Goal: Task Accomplishment & Management: Manage account settings

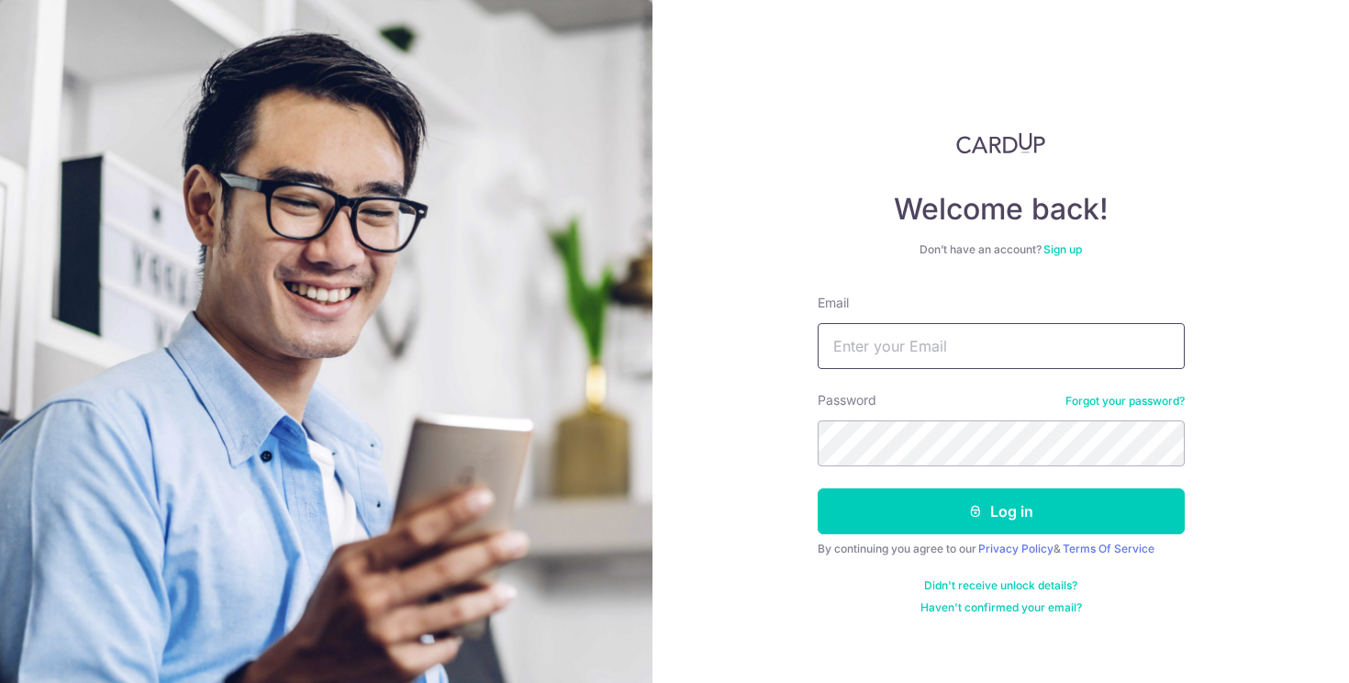
type input "[EMAIL_ADDRESS][DOMAIN_NAME]"
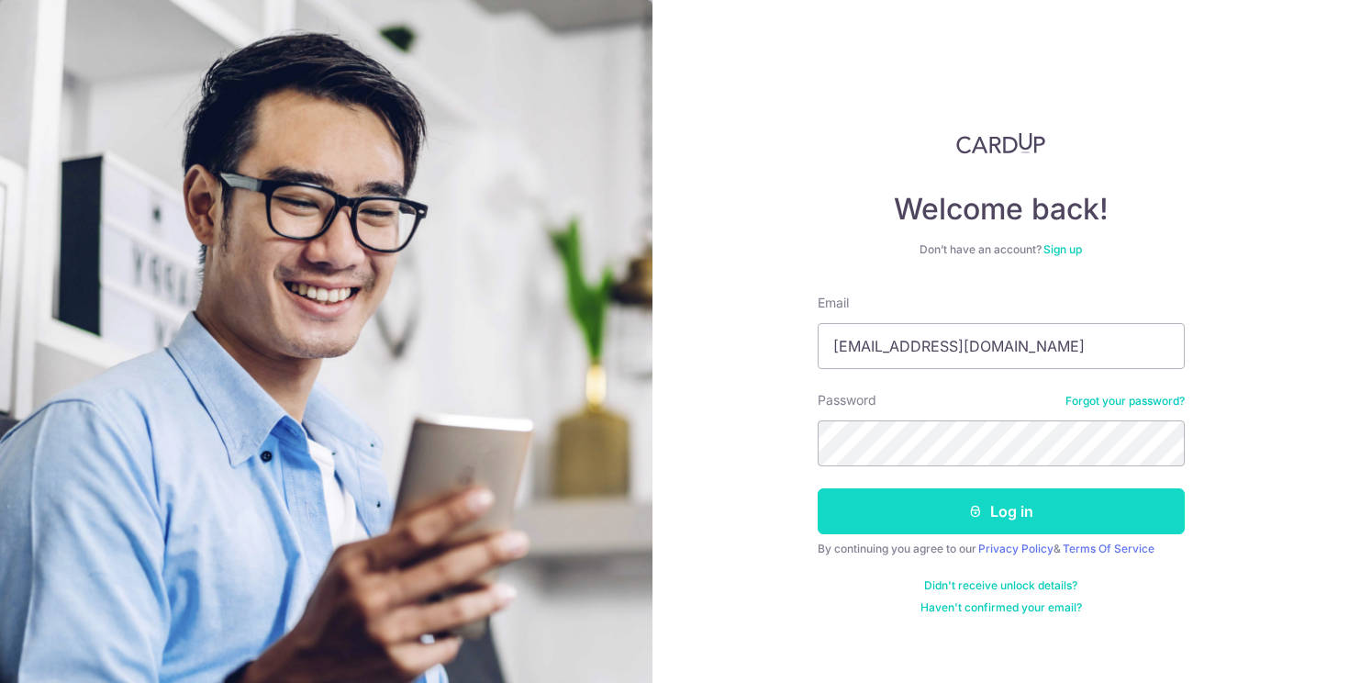
click at [1003, 508] on button "Log in" at bounding box center [1001, 511] width 367 height 46
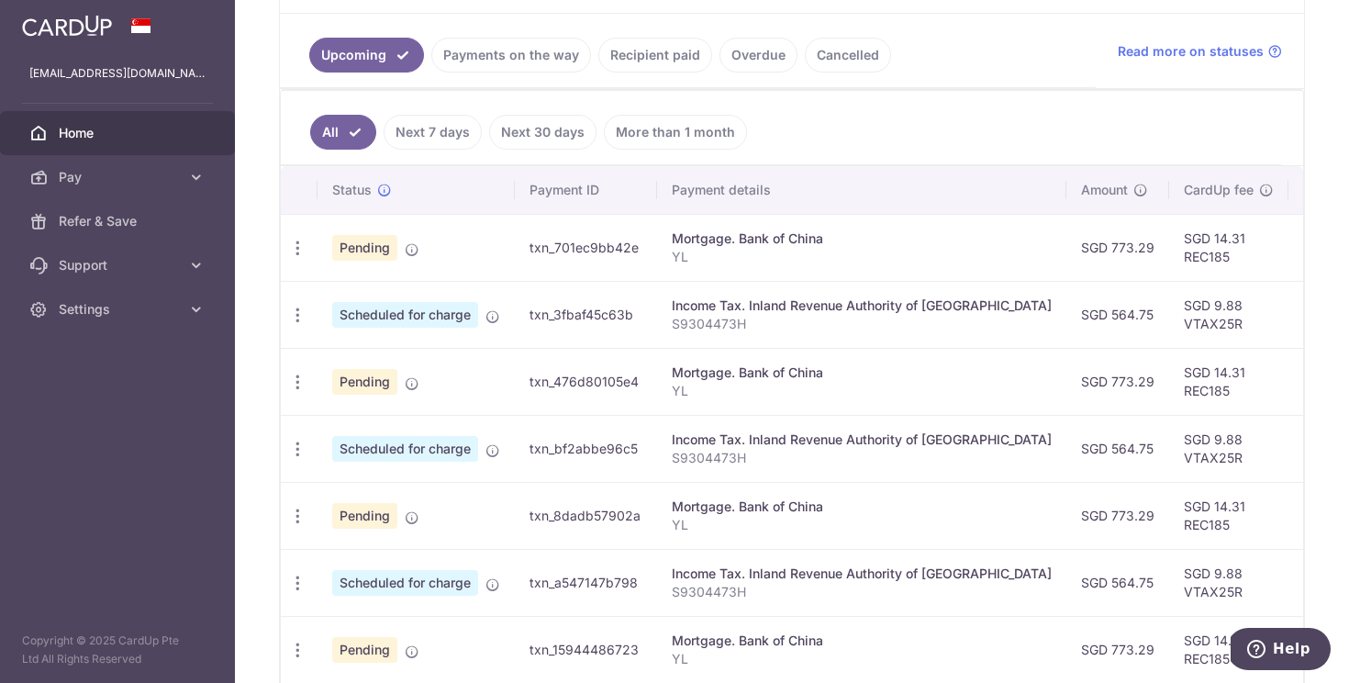
scroll to position [396, 0]
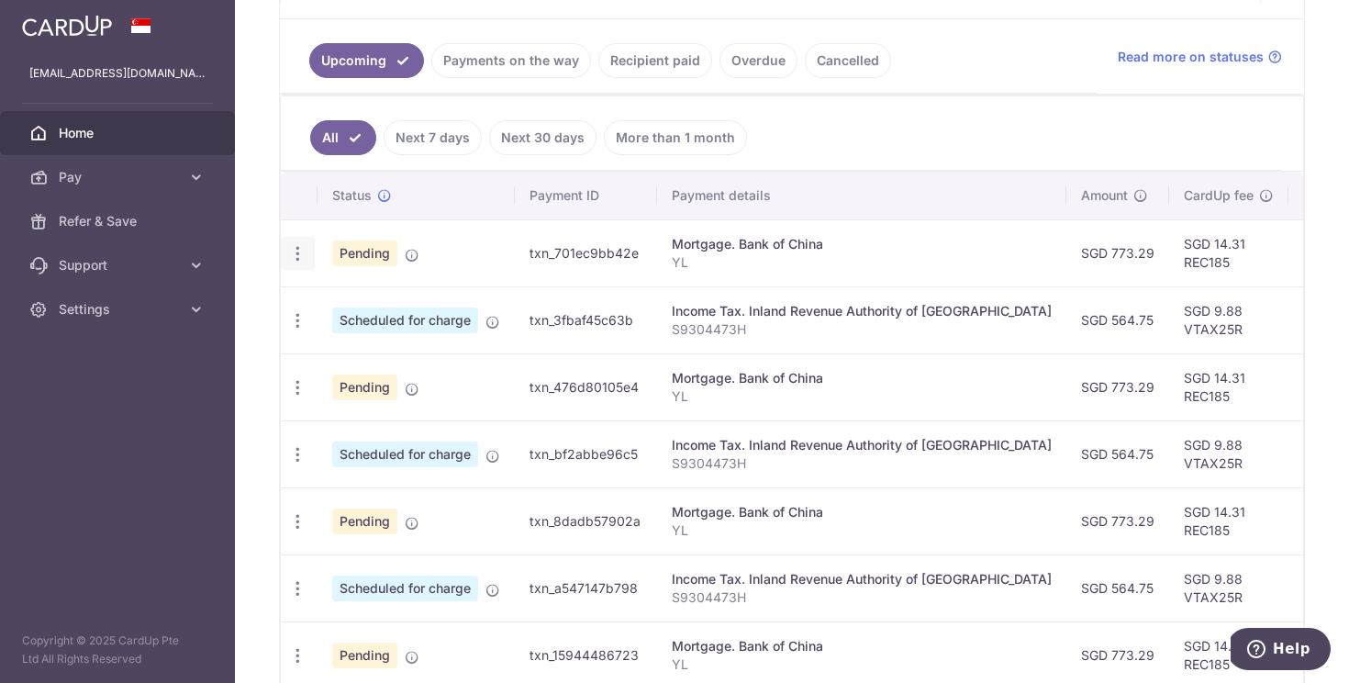
click at [303, 260] on icon "button" at bounding box center [297, 253] width 19 height 19
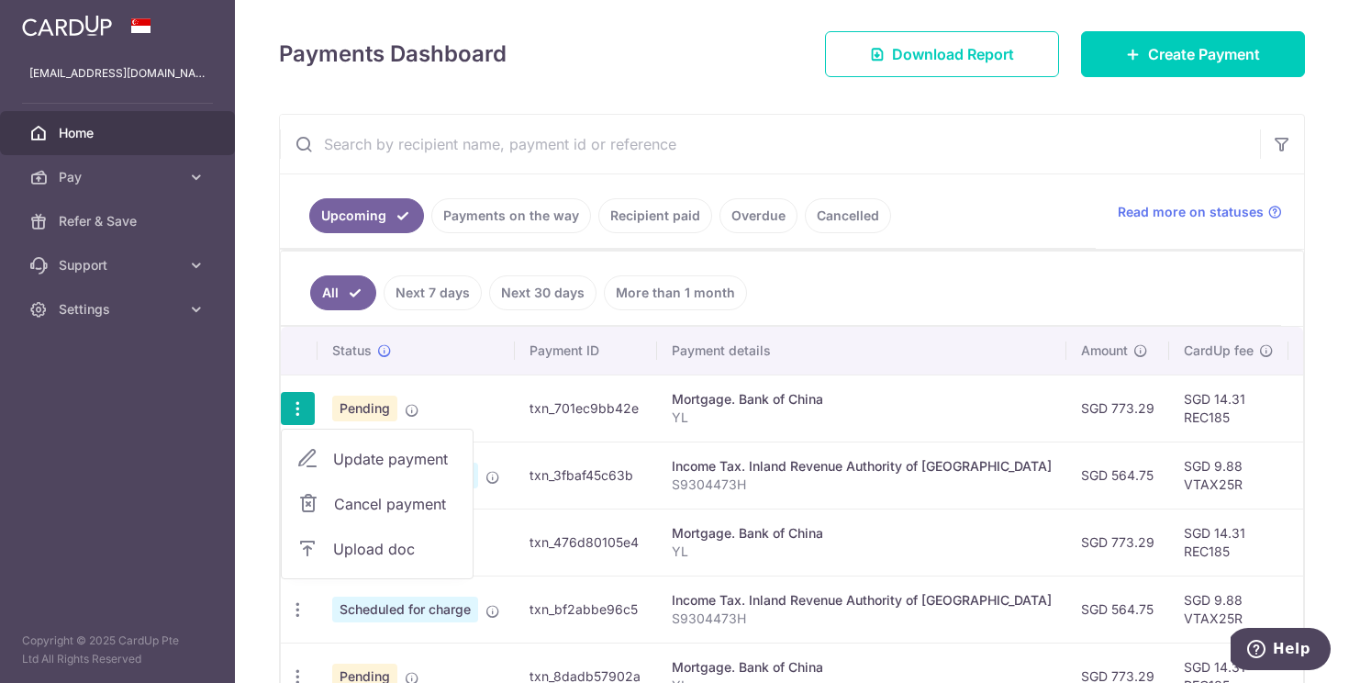
scroll to position [254, 0]
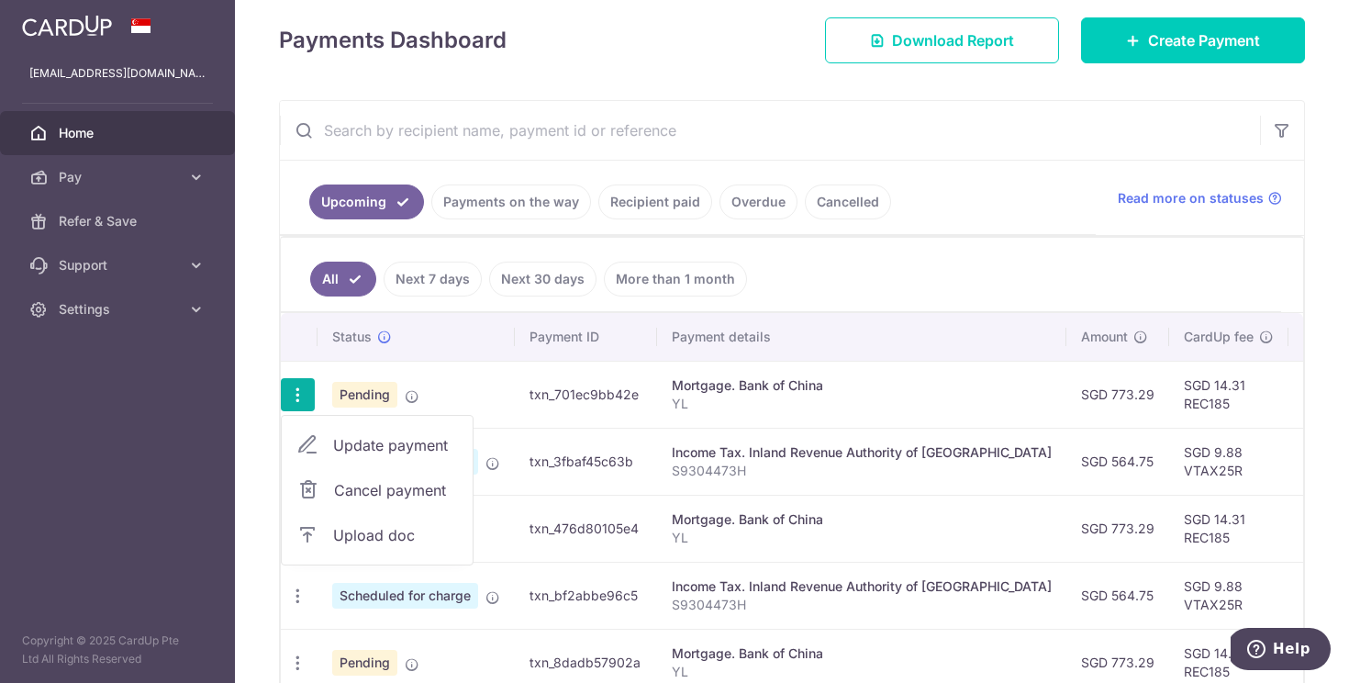
click at [388, 537] on span "Upload doc" at bounding box center [395, 535] width 125 height 22
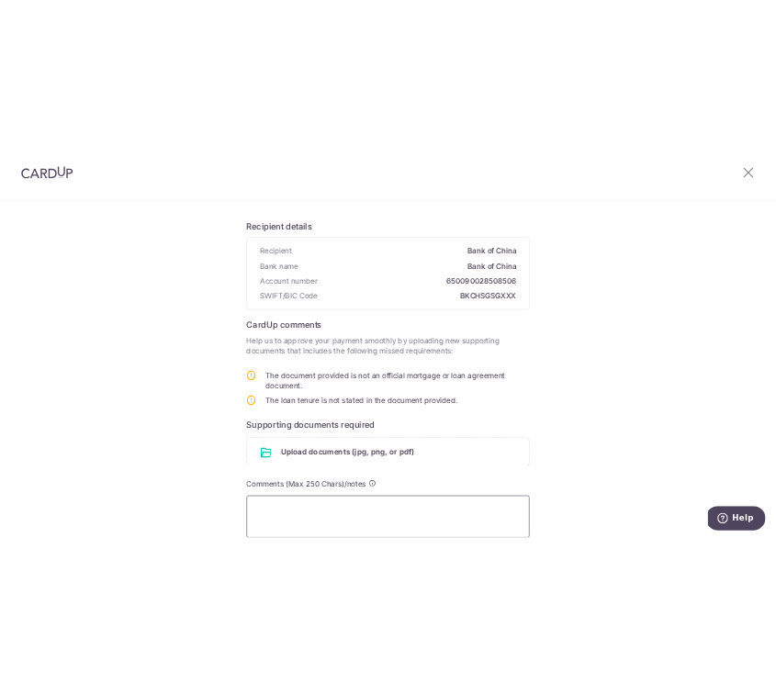
scroll to position [80, 0]
